Goal: Information Seeking & Learning: Learn about a topic

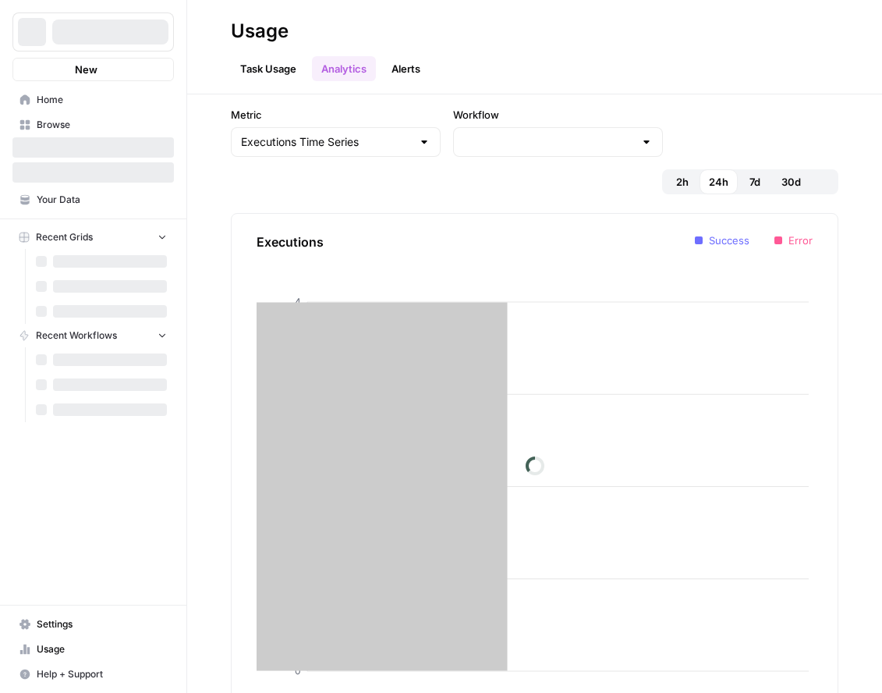
type input "LP Copyright master workflow"
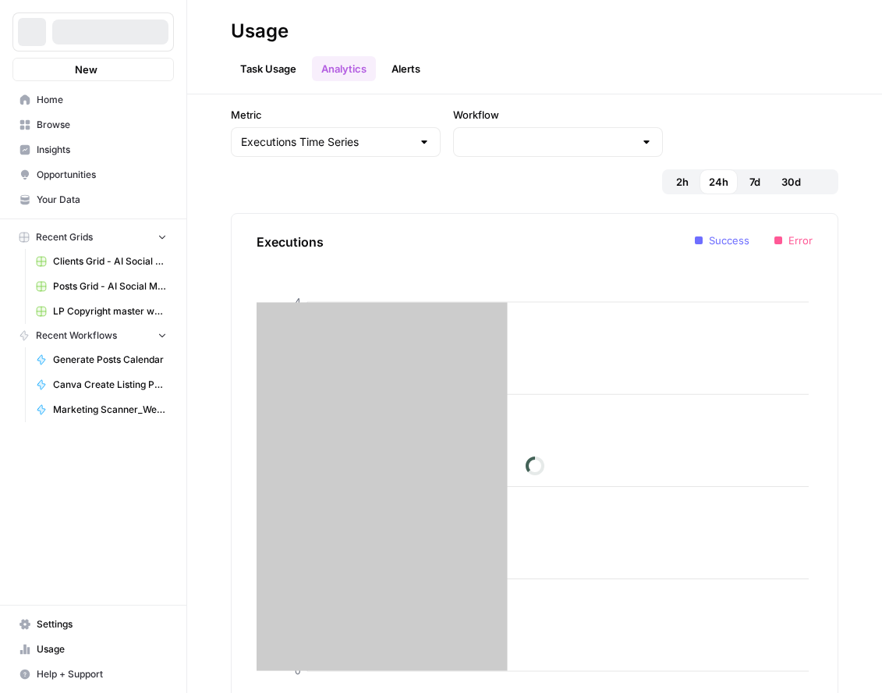
type input "LP Copyright master workflow"
